Goal: Navigation & Orientation: Understand site structure

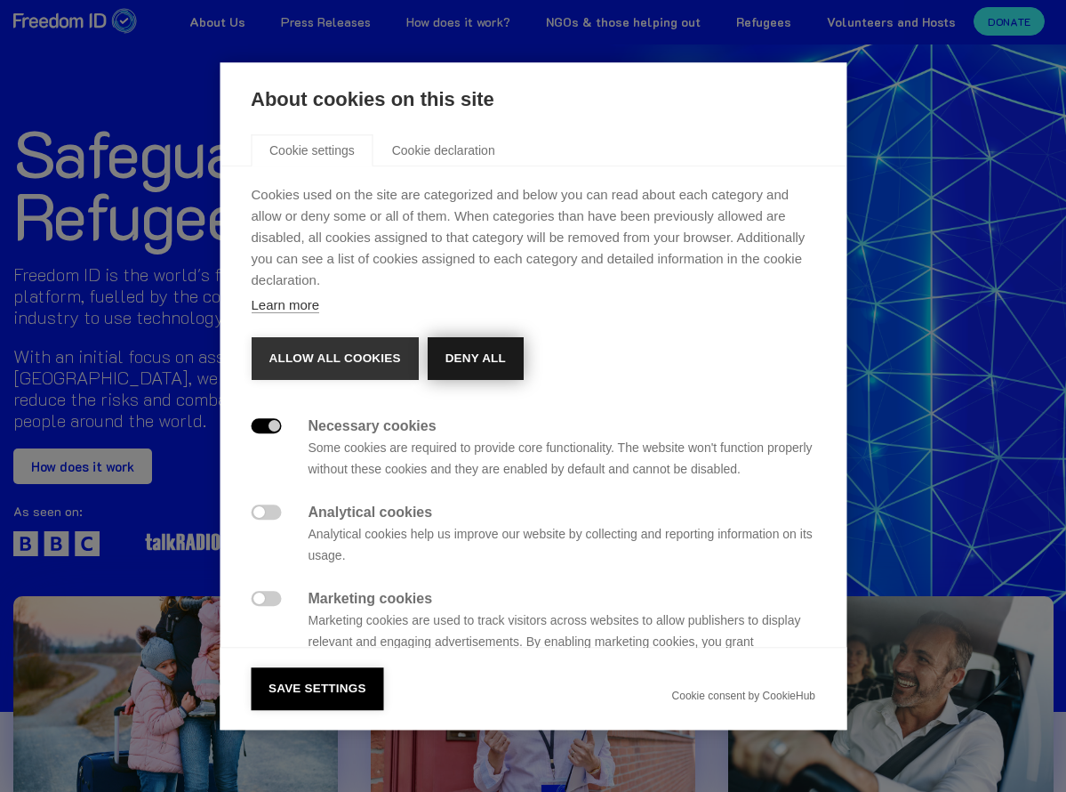
click at [474, 355] on button "Deny all" at bounding box center [475, 358] width 96 height 43
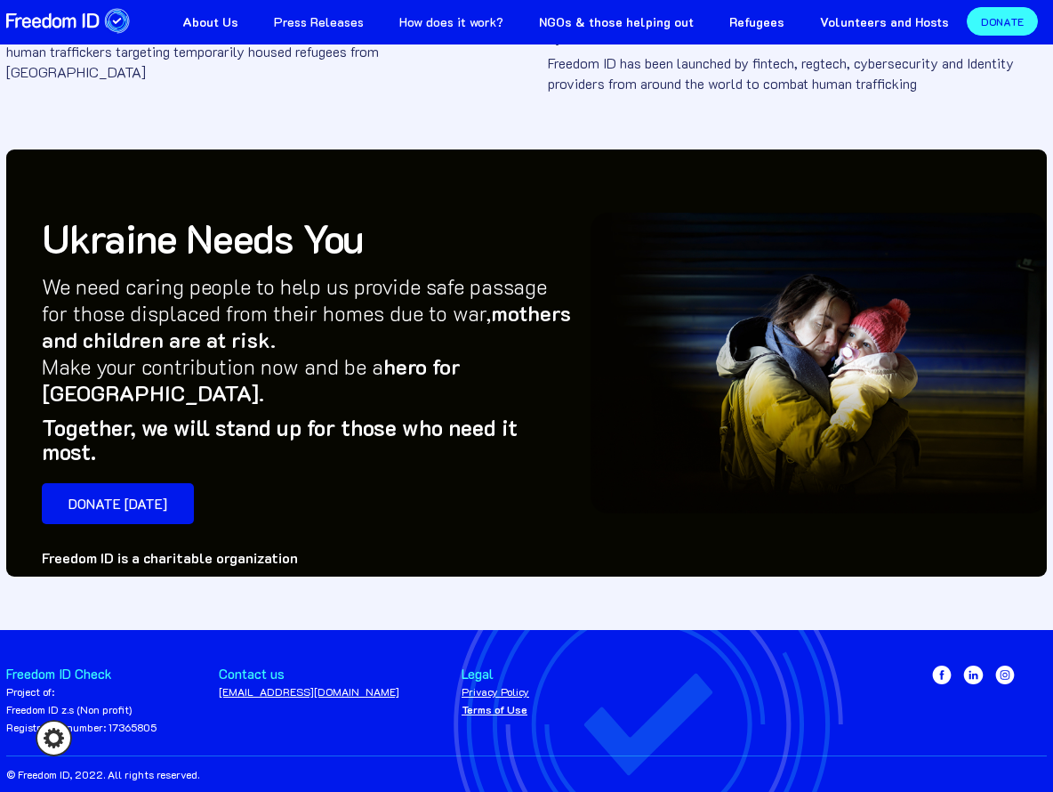
scroll to position [817, 0]
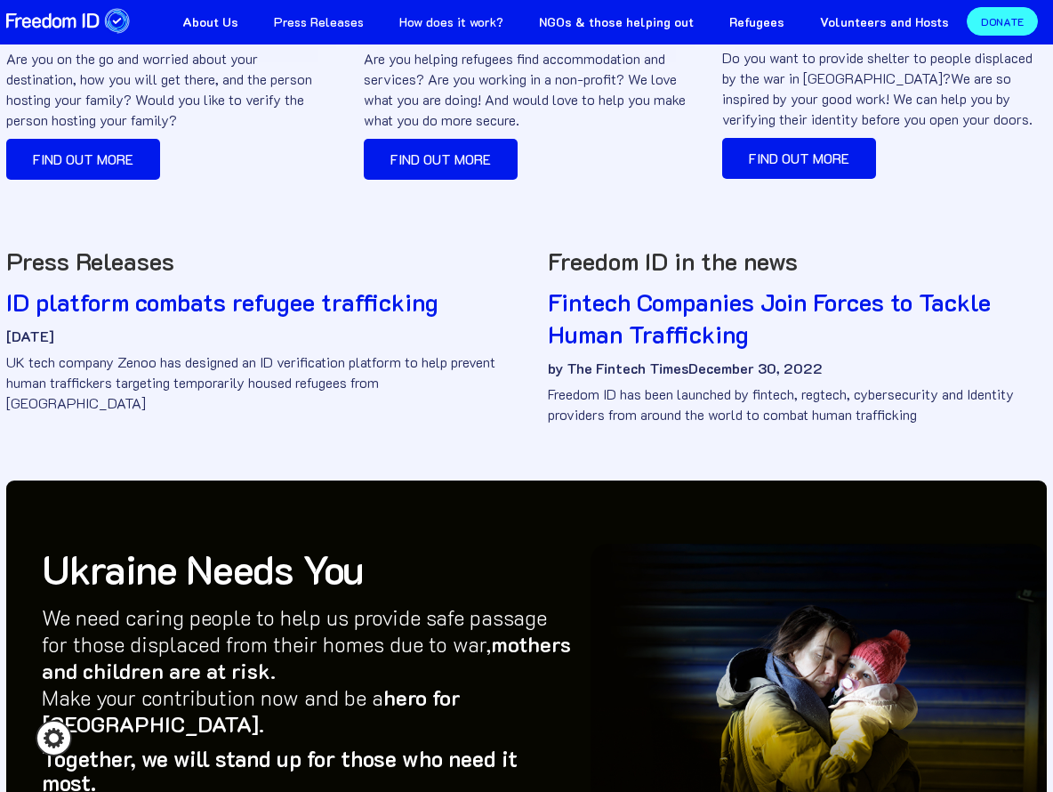
click at [487, 19] on link "How does it work?" at bounding box center [452, 20] width 140 height 40
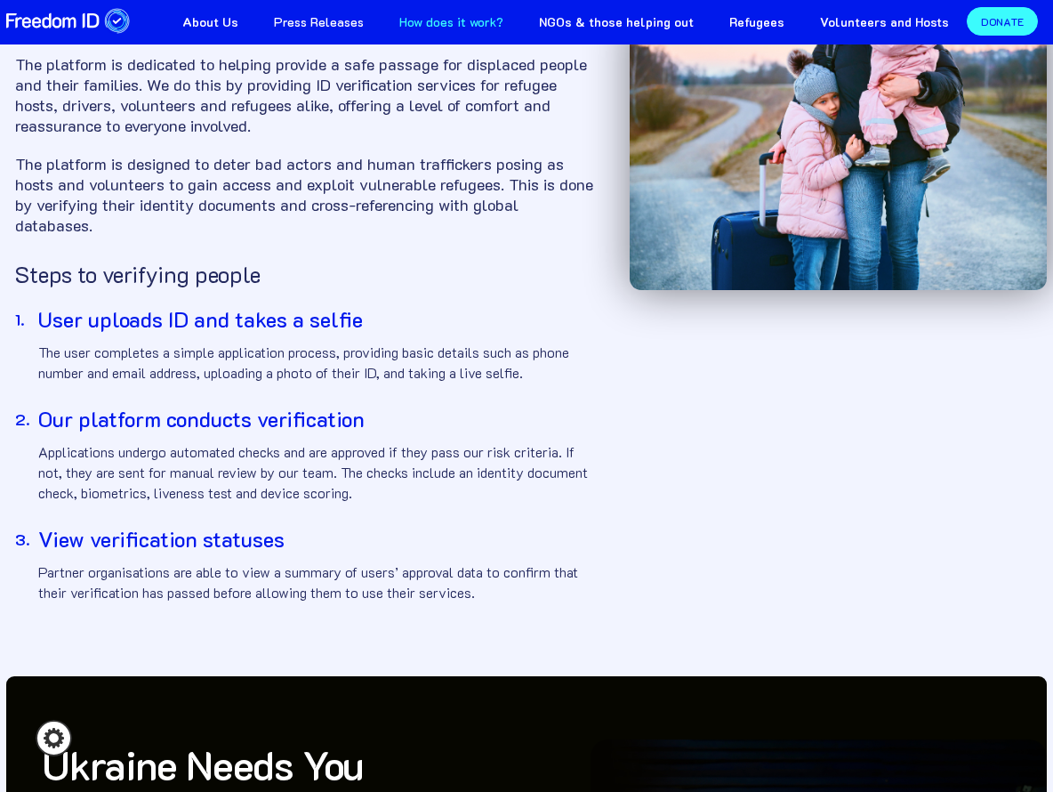
scroll to position [66, 0]
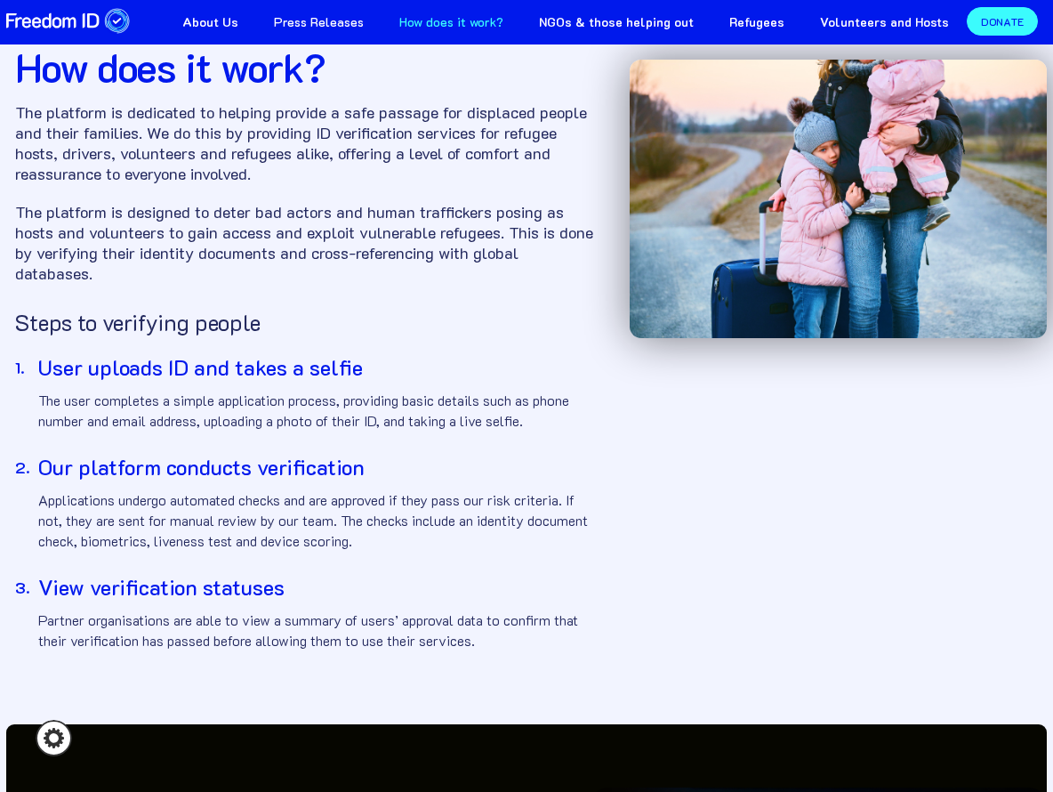
click at [630, 21] on strong "NGOs & those helping out" at bounding box center [616, 21] width 155 height 17
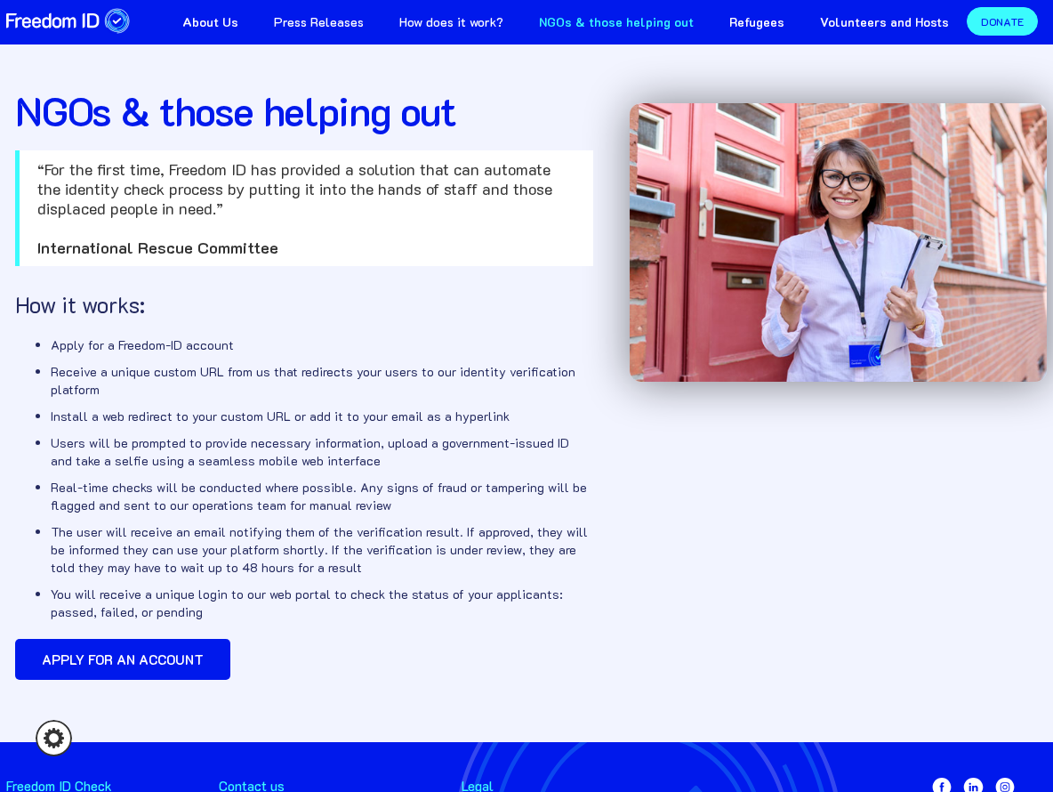
scroll to position [161, 0]
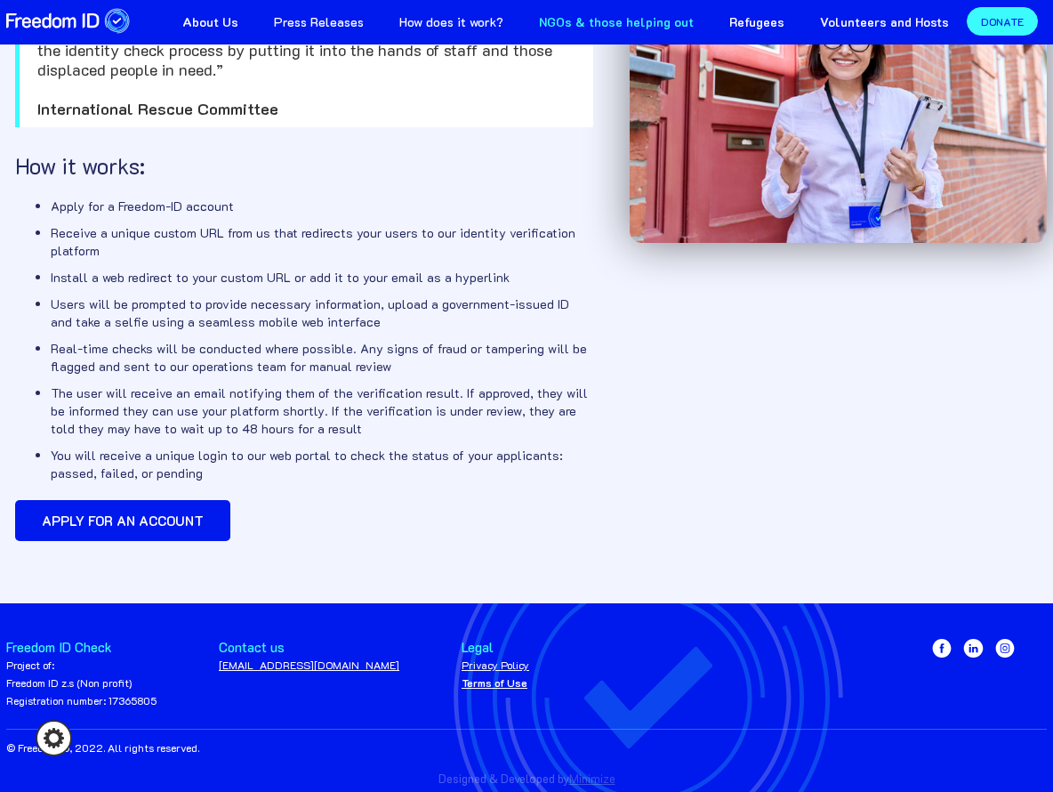
click at [878, 24] on strong "Volunteers and Hosts" at bounding box center [884, 21] width 129 height 17
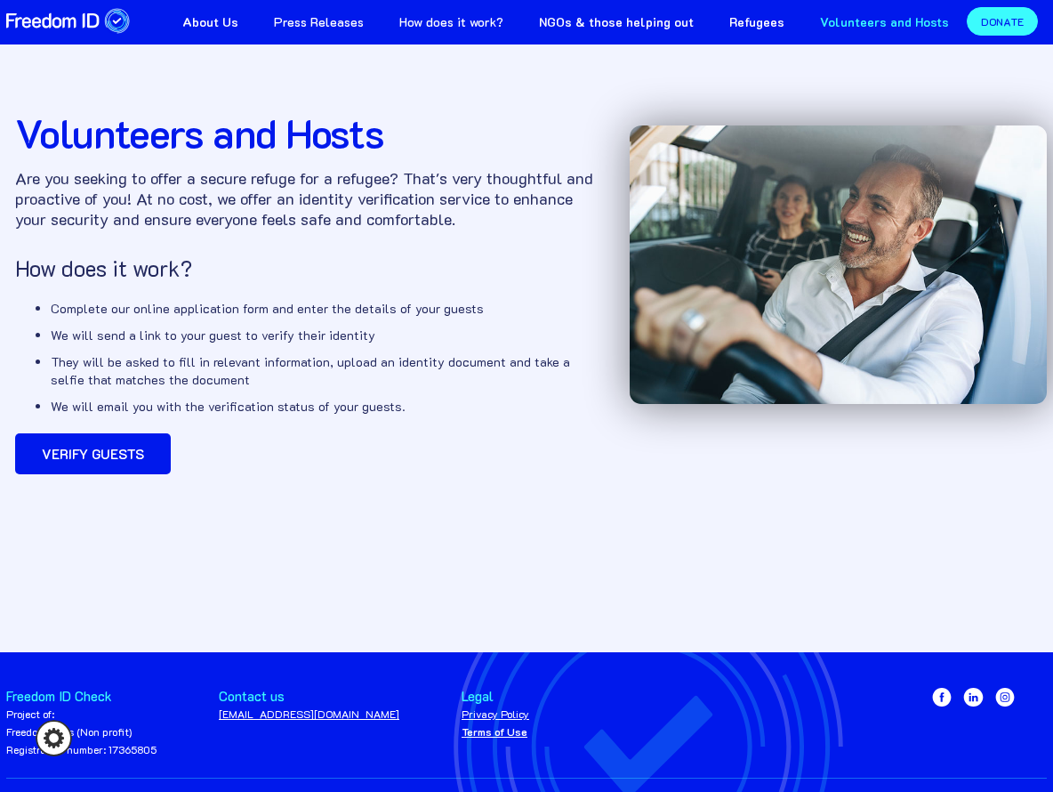
click at [238, 14] on strong "About Us" at bounding box center [210, 21] width 56 height 17
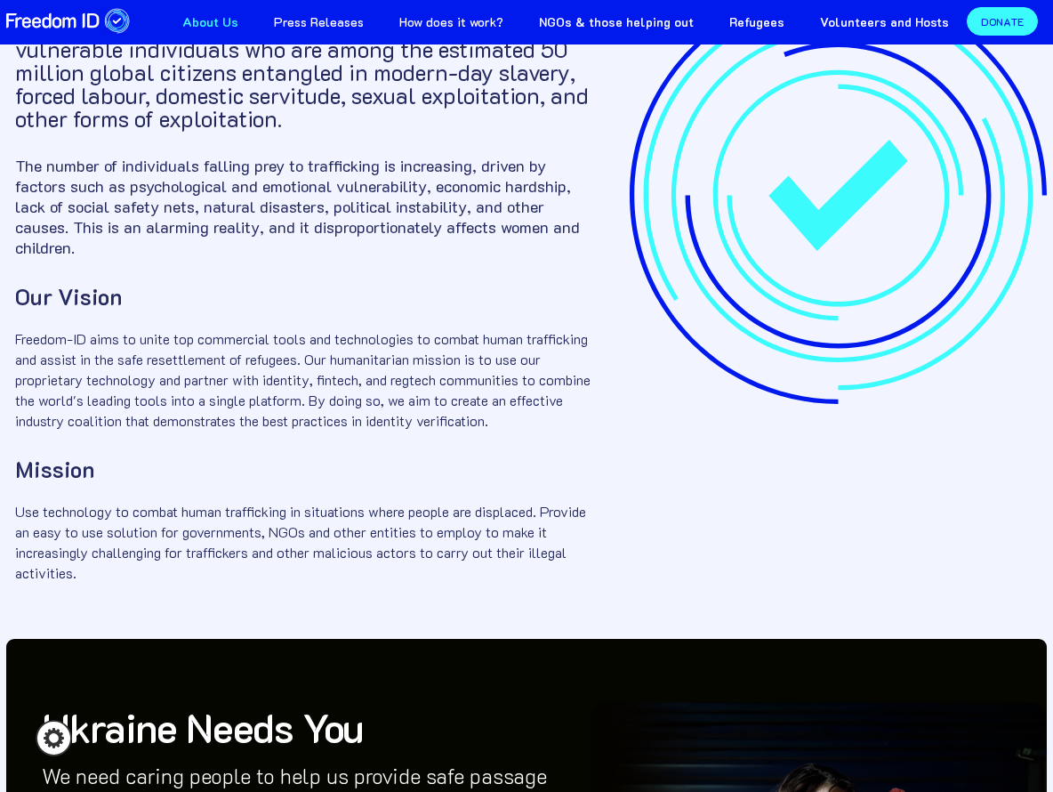
scroll to position [178, 0]
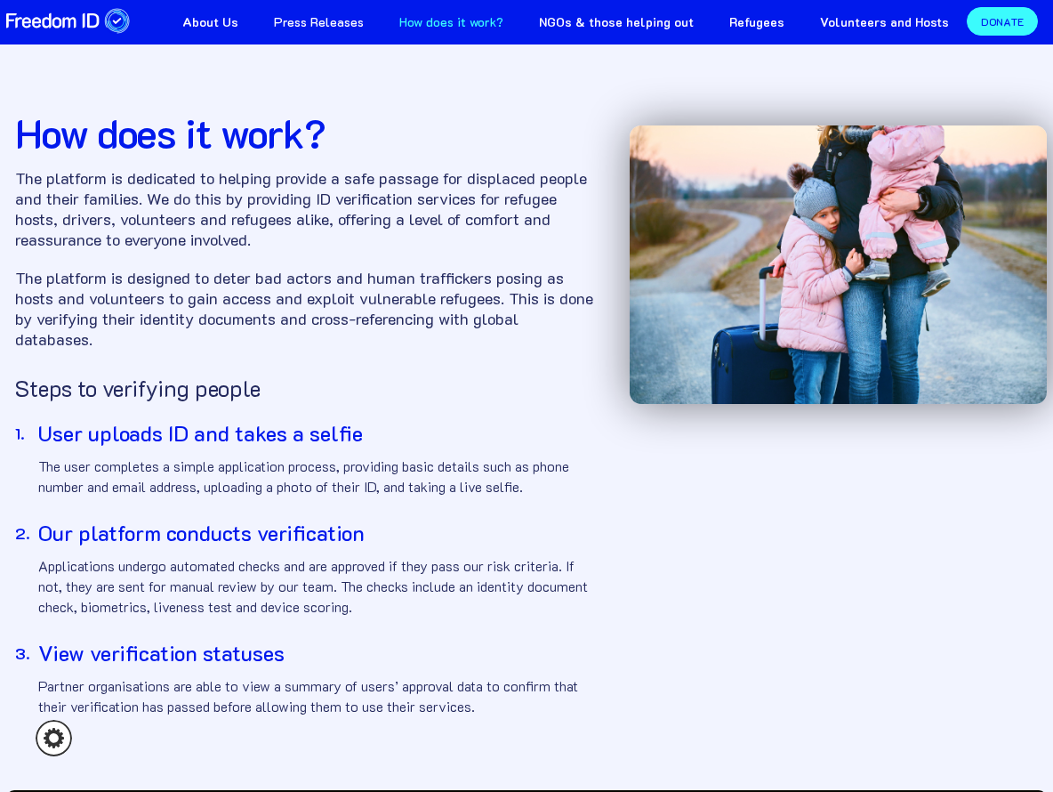
scroll to position [66, 0]
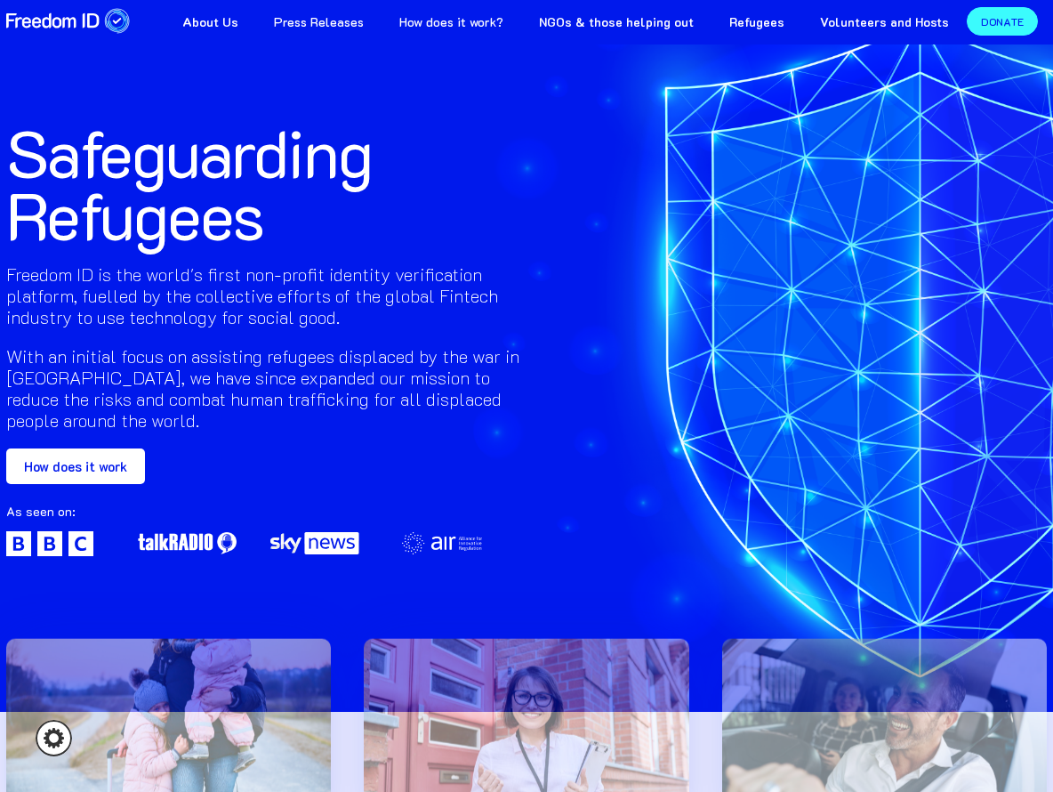
scroll to position [817, 0]
